Goal: Find specific page/section

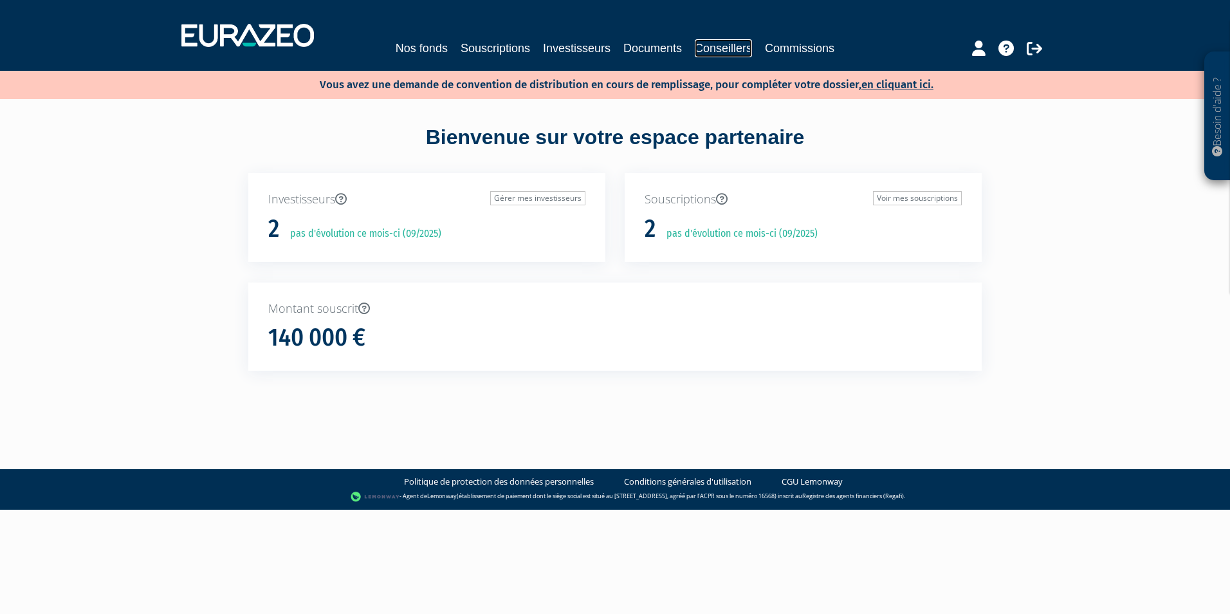
click at [739, 53] on link "Conseillers" at bounding box center [723, 48] width 57 height 18
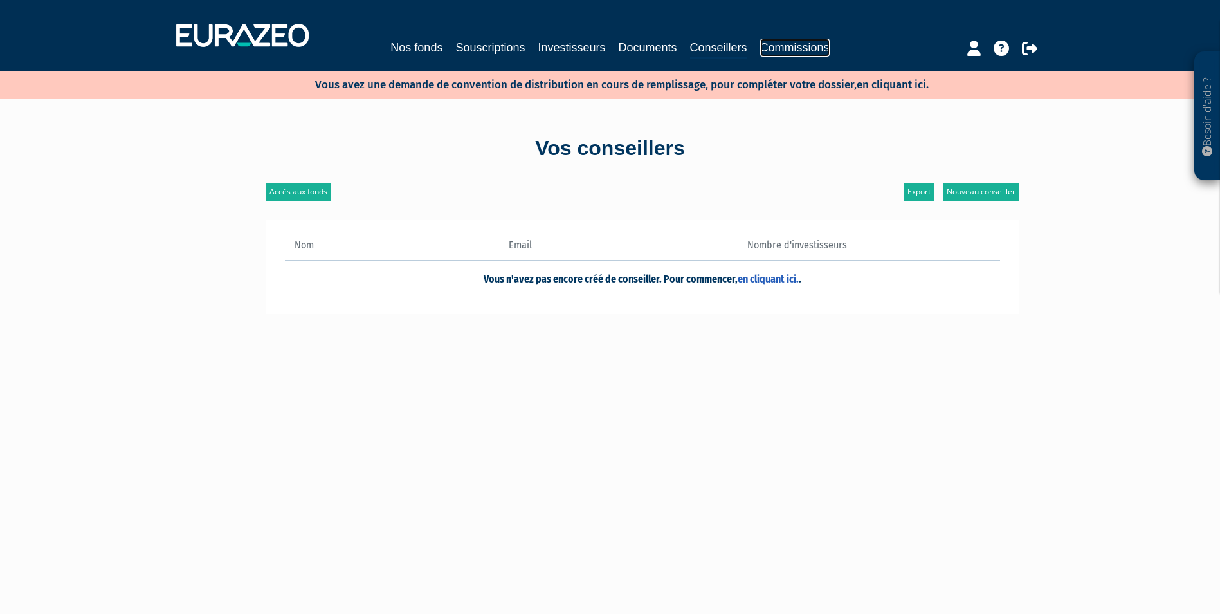
click at [767, 48] on link "Commissions" at bounding box center [794, 48] width 69 height 18
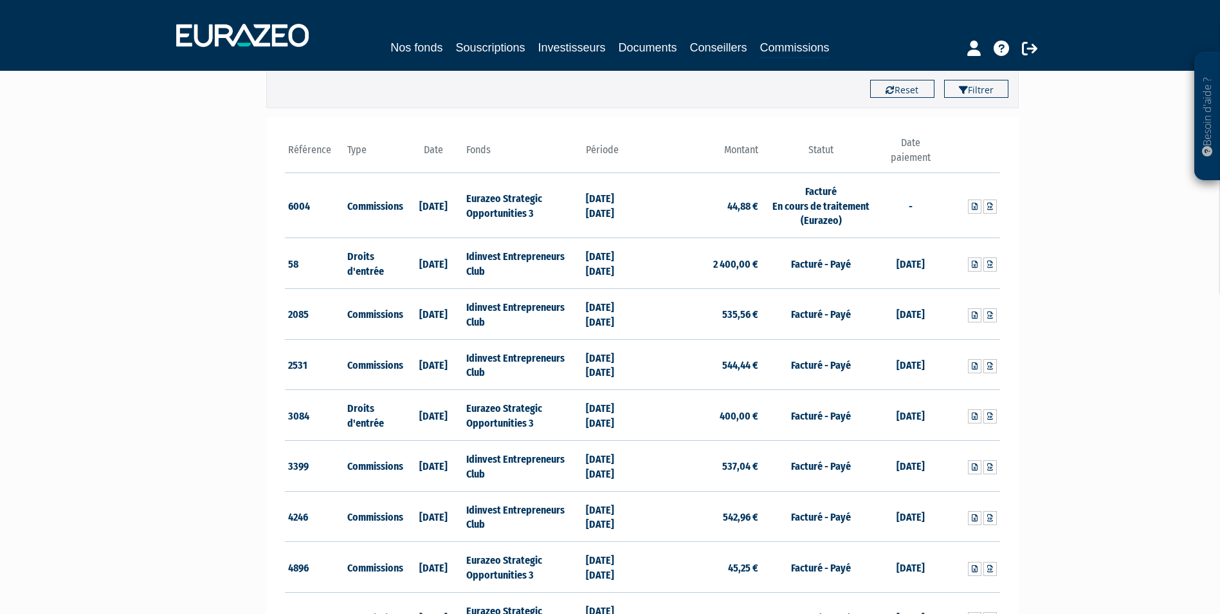
scroll to position [104, 0]
